Goal: Check status

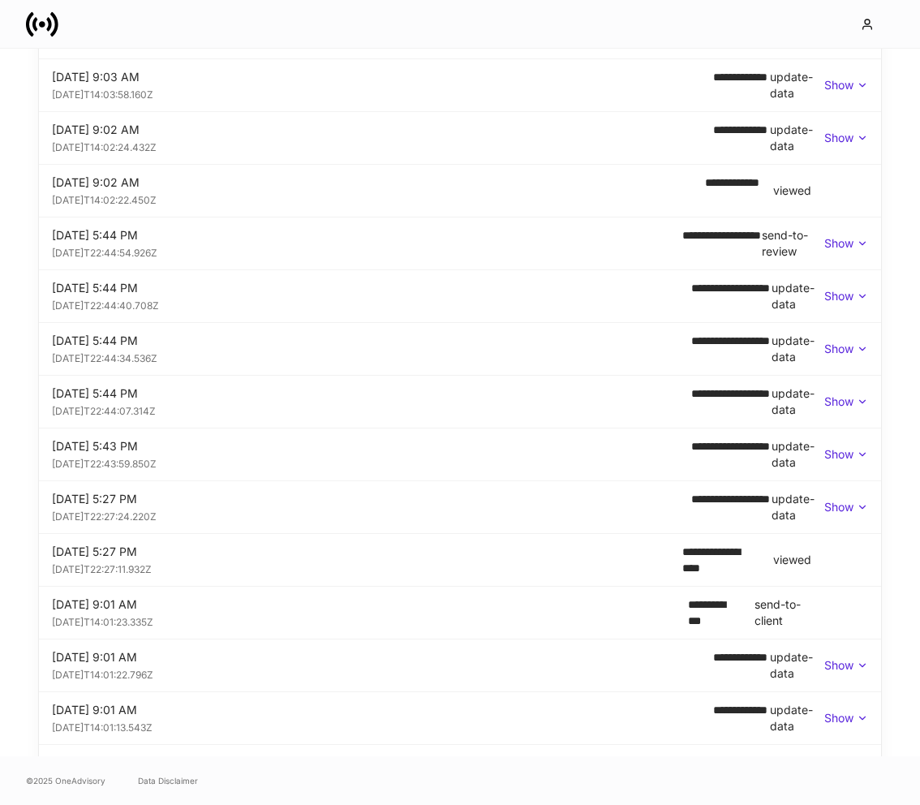
scroll to position [820, 0]
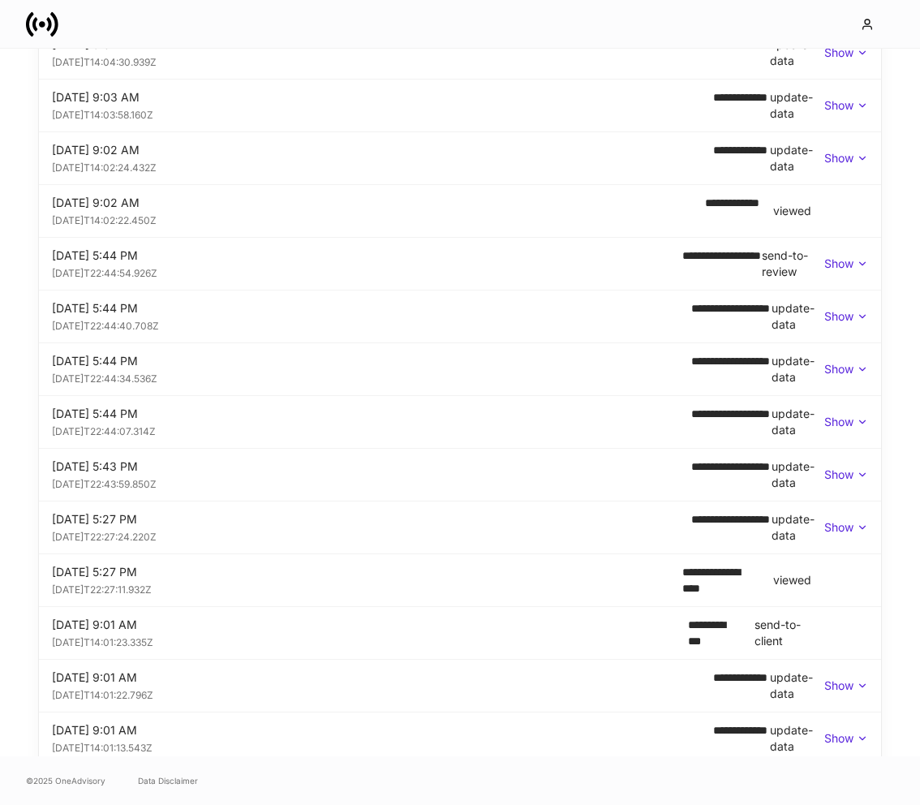
click at [328, 422] on div "[DATE]T22:44:07.314Z" at bounding box center [371, 430] width 639 height 16
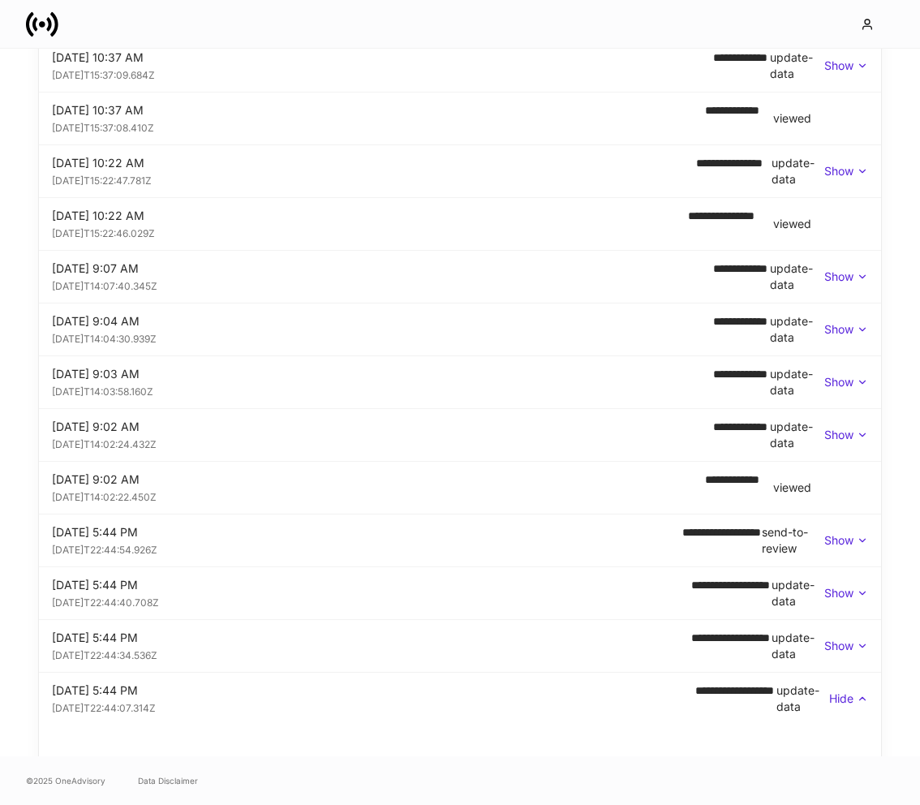
scroll to position [0, 0]
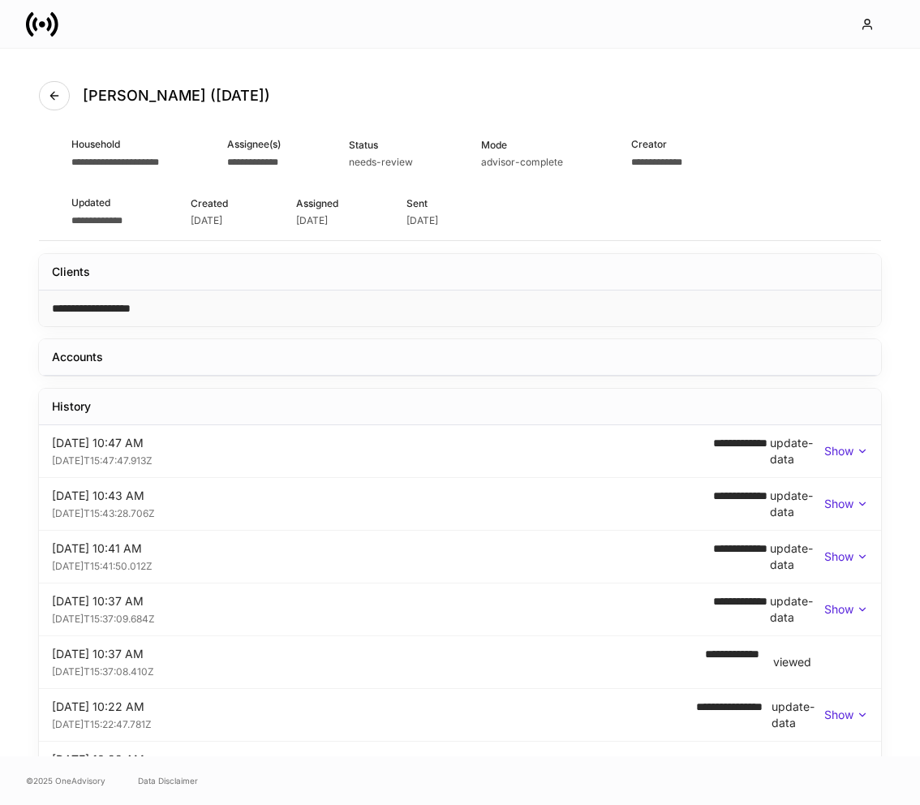
click at [813, 308] on div "**********" at bounding box center [460, 308] width 842 height 36
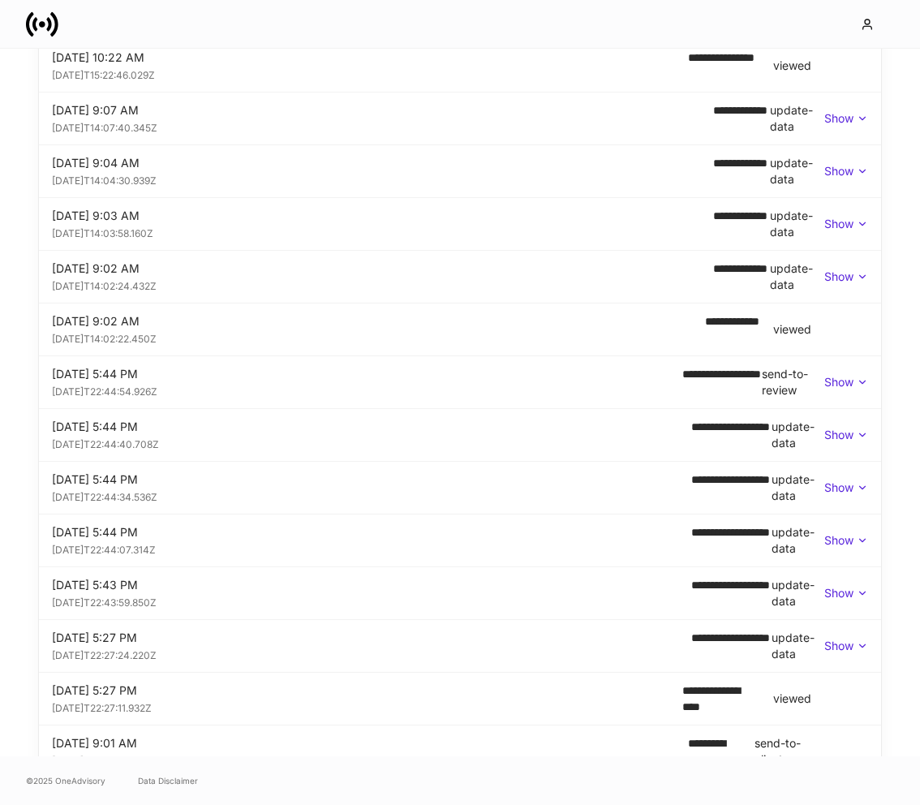
scroll to position [741, 0]
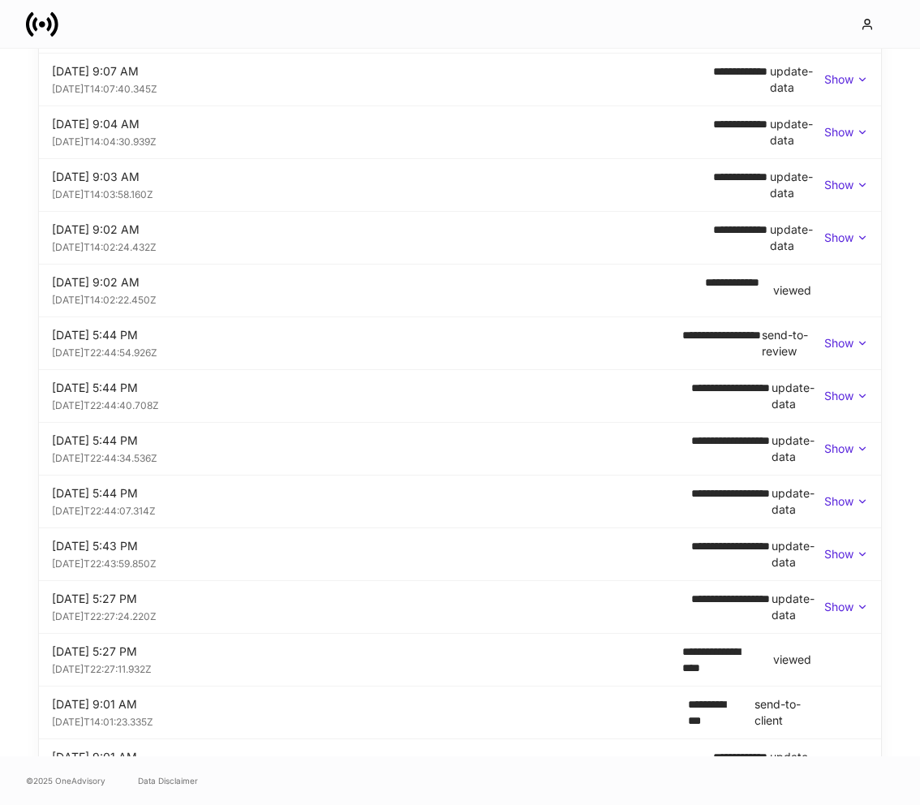
click at [104, 392] on div "[DATE] 5:44 PM" at bounding box center [371, 388] width 639 height 16
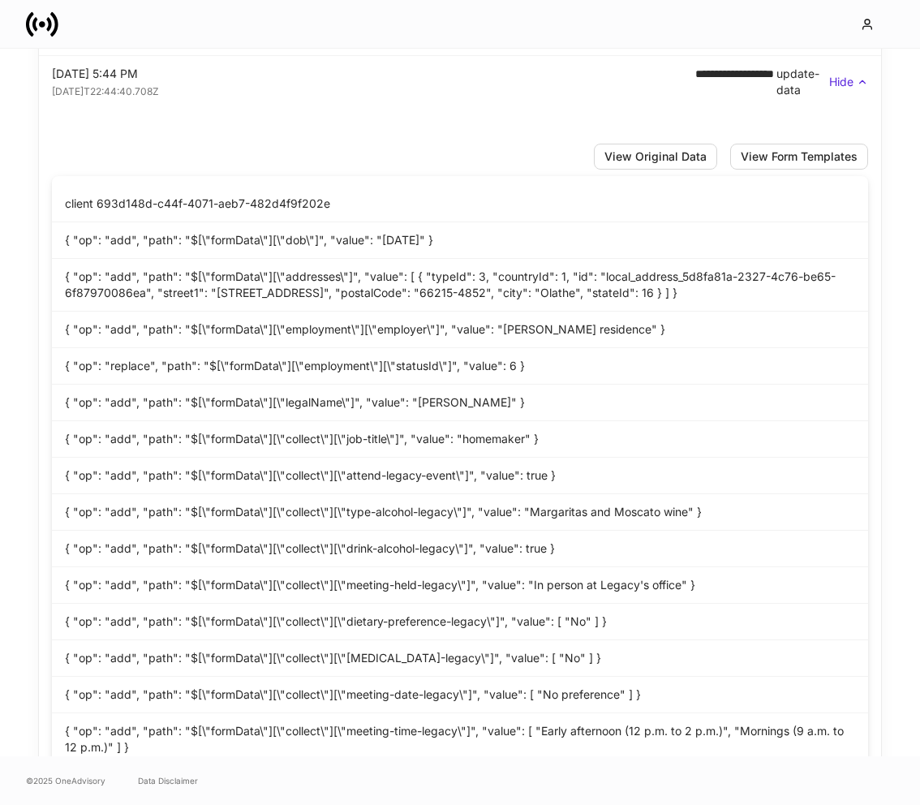
scroll to position [1052, 0]
